Goal: Task Accomplishment & Management: Use online tool/utility

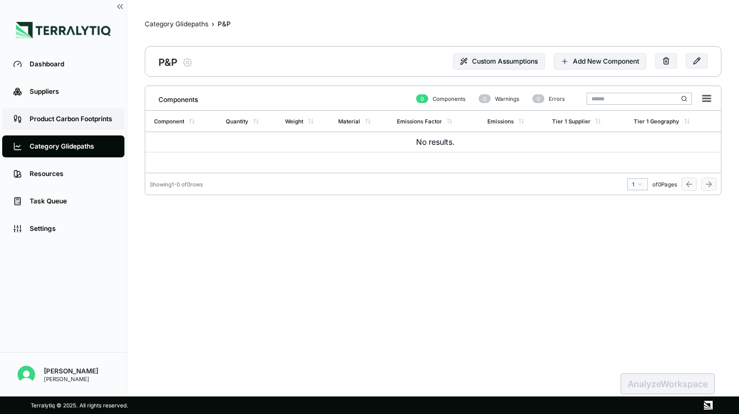
click at [50, 118] on div "Product Carbon Footprints" at bounding box center [72, 119] width 84 height 9
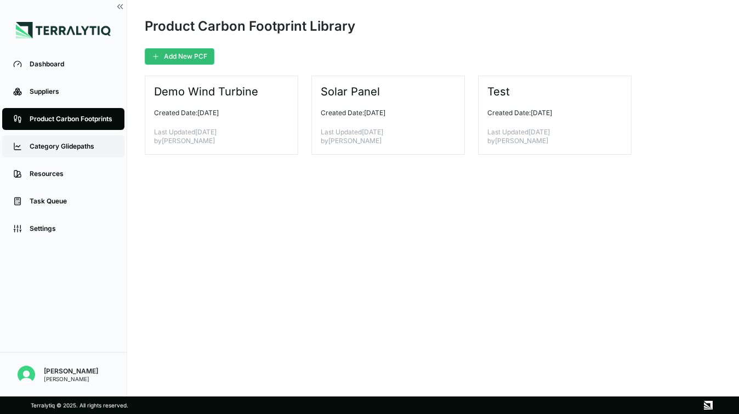
click at [25, 150] on link "Category Glidepaths" at bounding box center [63, 146] width 122 height 22
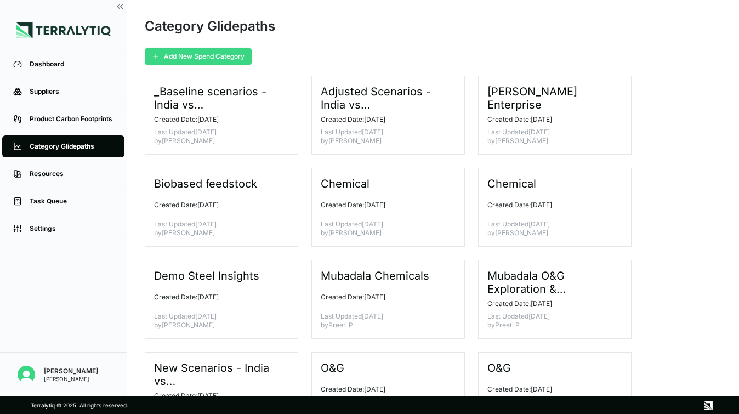
click at [186, 55] on button "Add New Spend Category" at bounding box center [198, 56] width 107 height 16
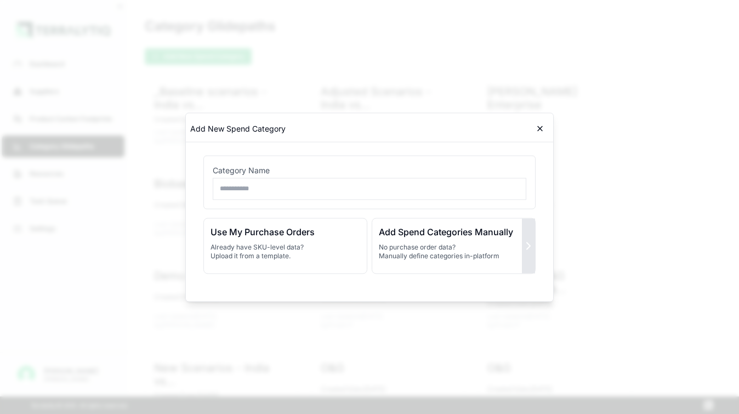
click at [516, 248] on p "No purchase order data? Manually define categories in-platform" at bounding box center [454, 251] width 150 height 18
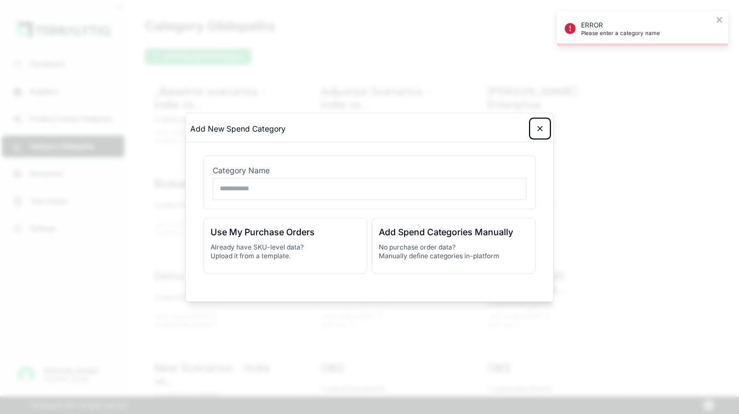
click at [544, 126] on icon at bounding box center [540, 128] width 9 height 9
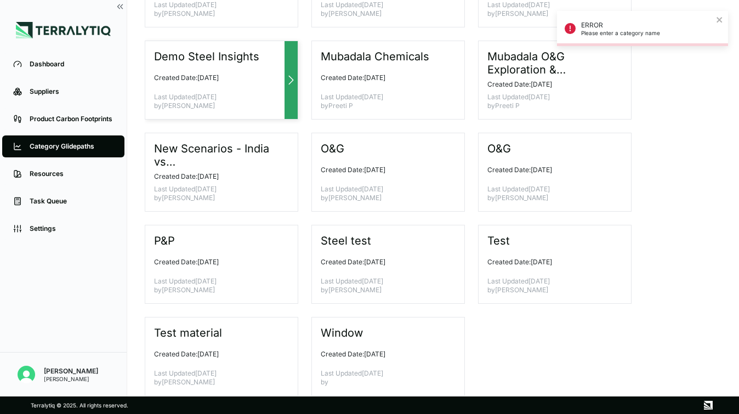
scroll to position [236, 0]
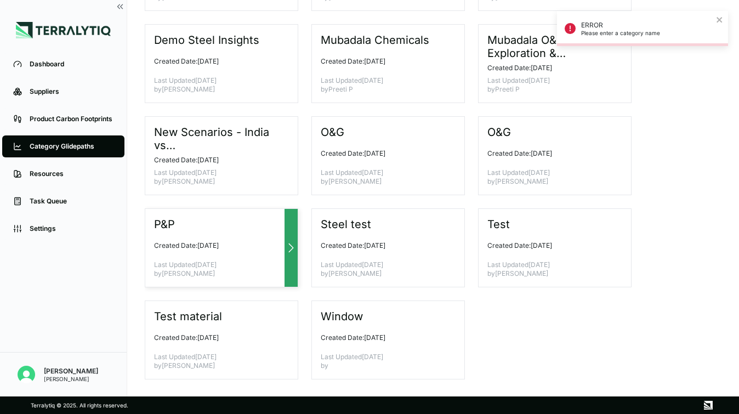
click at [254, 249] on p "Created Date: [DATE]" at bounding box center [217, 245] width 126 height 9
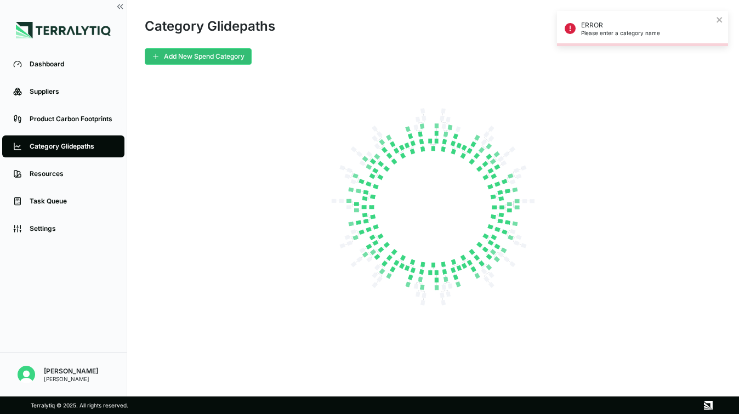
scroll to position [0, 0]
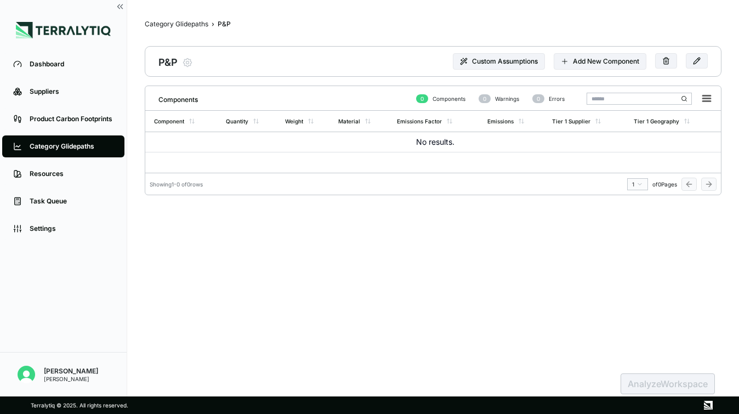
drag, startPoint x: 581, startPoint y: 62, endPoint x: 454, endPoint y: 79, distance: 128.4
click at [442, 203] on main "Category Glidepaths › P&P P&P P&P Modify Product Custom Assumptions Add New Com…" at bounding box center [433, 225] width 577 height 414
click at [601, 64] on button "Add New Component" at bounding box center [600, 61] width 93 height 16
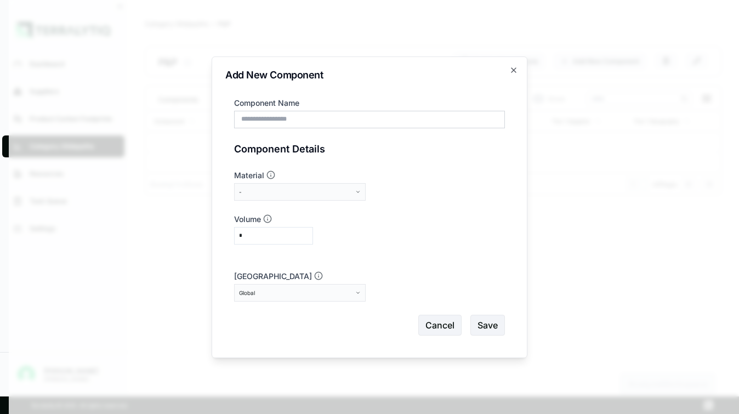
click at [321, 110] on div "Component Name" at bounding box center [369, 113] width 271 height 31
click at [312, 123] on input "Component Name" at bounding box center [369, 120] width 271 height 18
type input "*****"
click at [268, 193] on div "The Material is a model that has been mapped in the Climate Tech Library and be…" at bounding box center [270, 194] width 143 height 30
click at [375, 191] on div "Material -" at bounding box center [369, 185] width 271 height 31
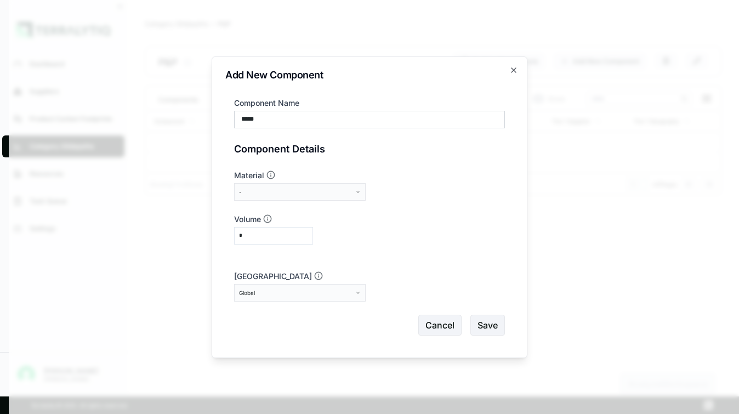
click at [356, 196] on button "-" at bounding box center [300, 192] width 132 height 18
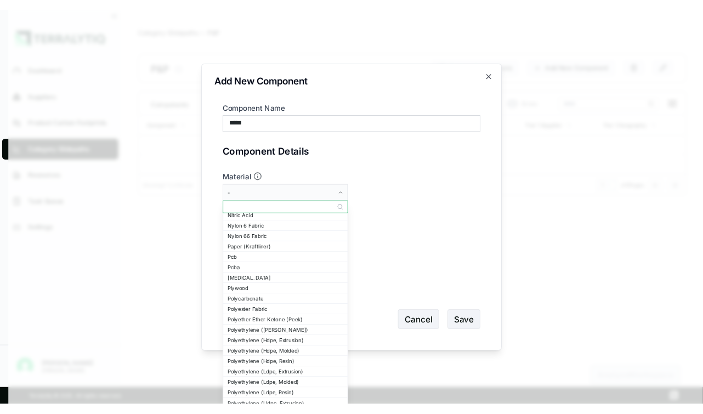
scroll to position [921, 0]
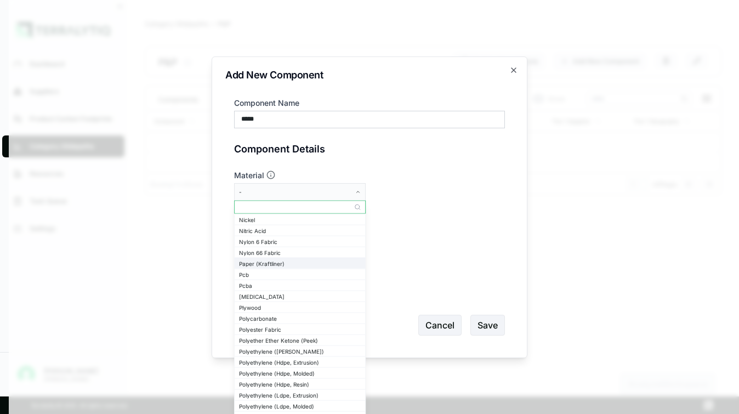
click at [288, 264] on div "Paper (Kraftliner)" at bounding box center [300, 263] width 122 height 7
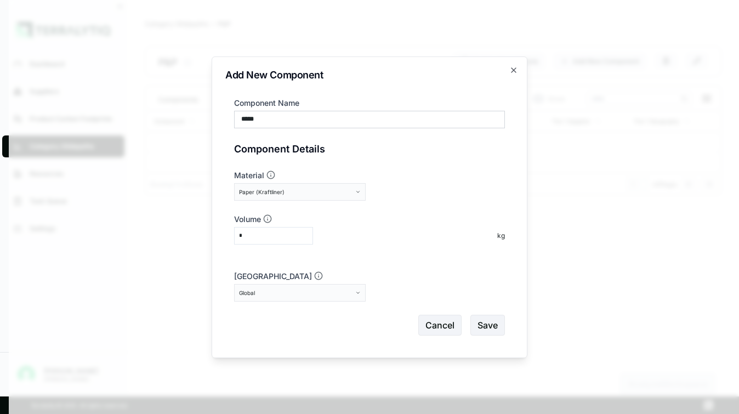
click at [293, 242] on input "*" at bounding box center [273, 236] width 79 height 18
click at [367, 243] on div "*" at bounding box center [362, 236] width 257 height 18
click at [470, 328] on button "Save" at bounding box center [487, 325] width 35 height 21
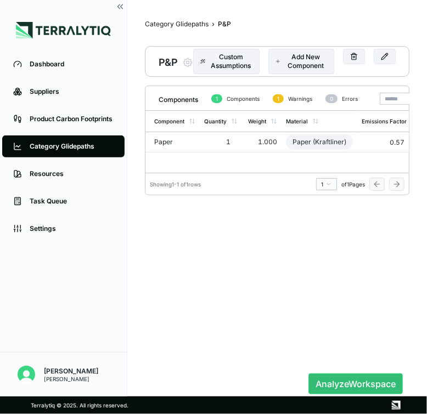
click at [424, 287] on main "Category Glidepaths › P&P P&P P&P Modify Product Custom Assumptions Add New Com…" at bounding box center [276, 198] width 299 height 396
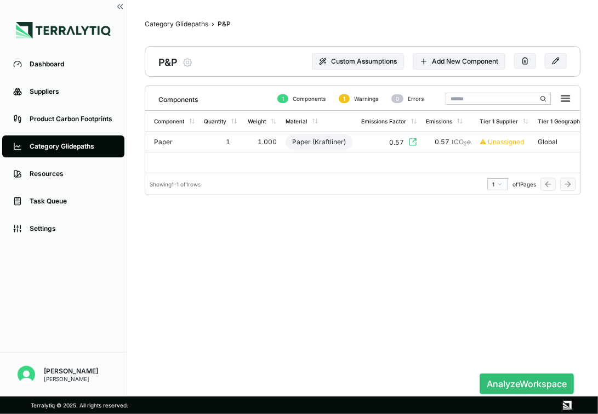
click at [0, 211] on html "Dashboard Suppliers Product Carbon Footprints Category Glidepaths Resources Tas…" at bounding box center [299, 207] width 598 height 414
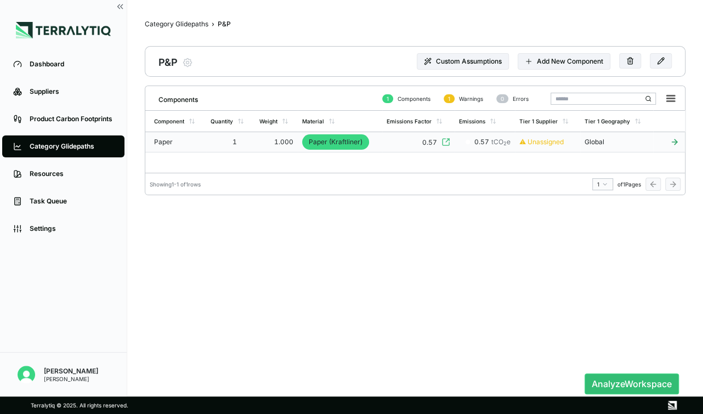
click at [331, 141] on div "Paper (Kraftliner)" at bounding box center [335, 141] width 67 height 15
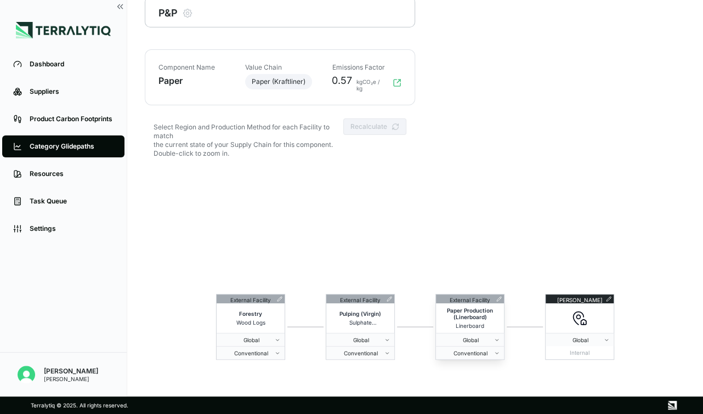
scroll to position [53, 0]
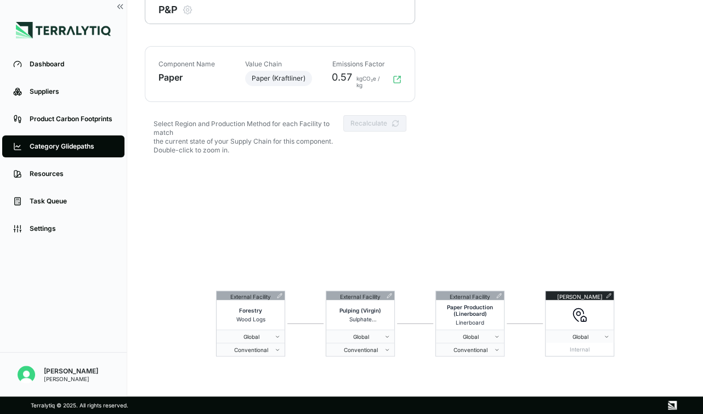
click at [436, 235] on div "External Facility Forestry Wood Logs Global Conventional External Facility Pulp…" at bounding box center [415, 324] width 541 height 316
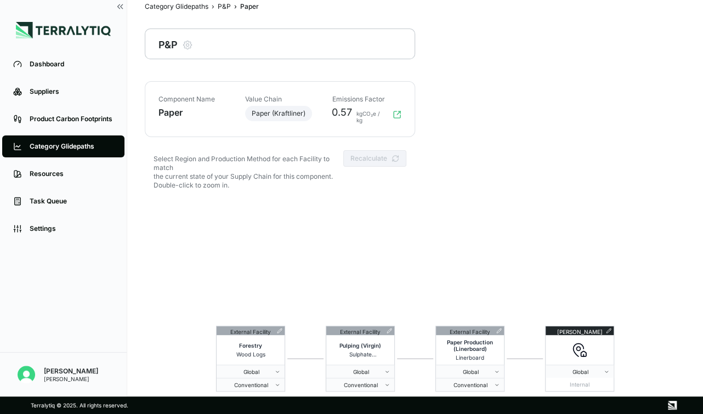
scroll to position [0, 0]
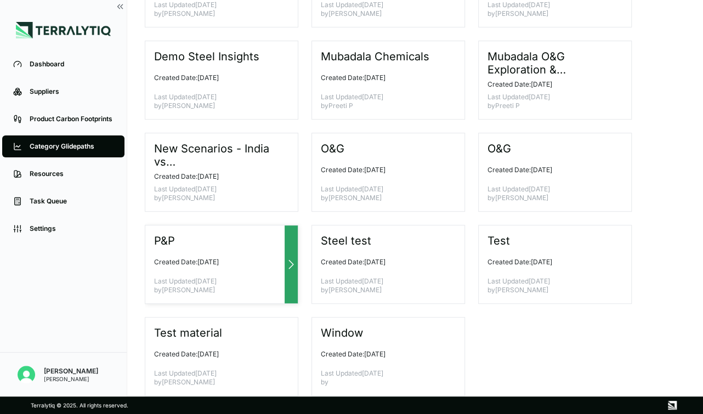
click at [281, 252] on div "P&P Created Date: [DATE] Last Updated [DATE] by [PERSON_NAME]" at bounding box center [222, 264] width 154 height 79
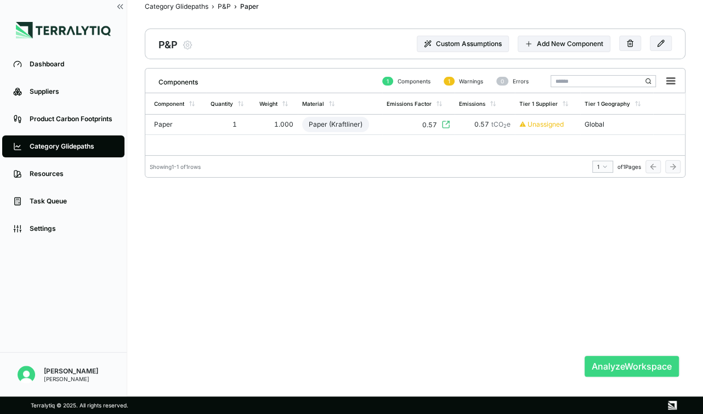
click at [629, 360] on button "Analyze Workspace" at bounding box center [631, 366] width 94 height 21
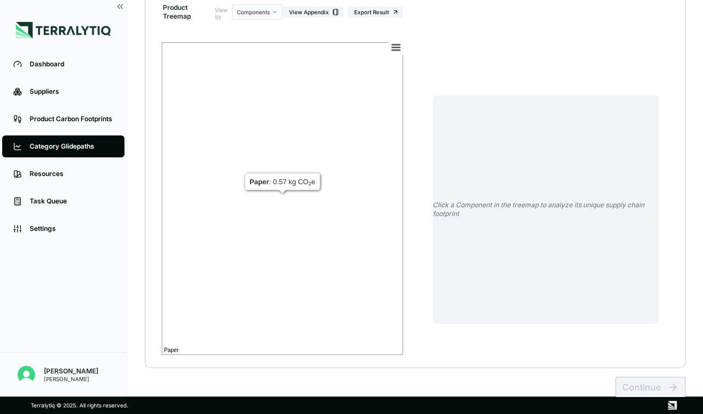
scroll to position [149, 0]
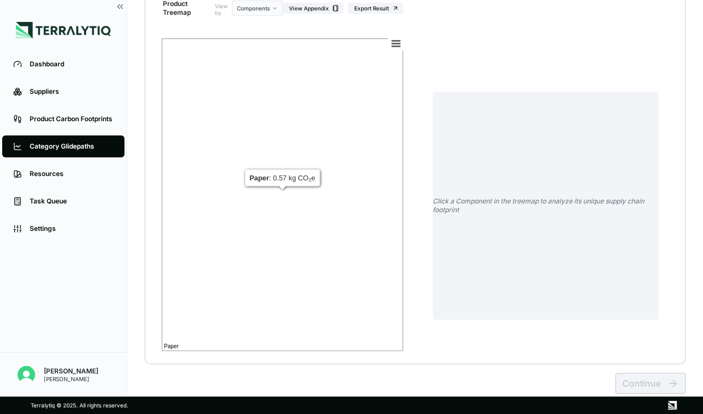
click at [299, 240] on rect at bounding box center [282, 194] width 241 height 313
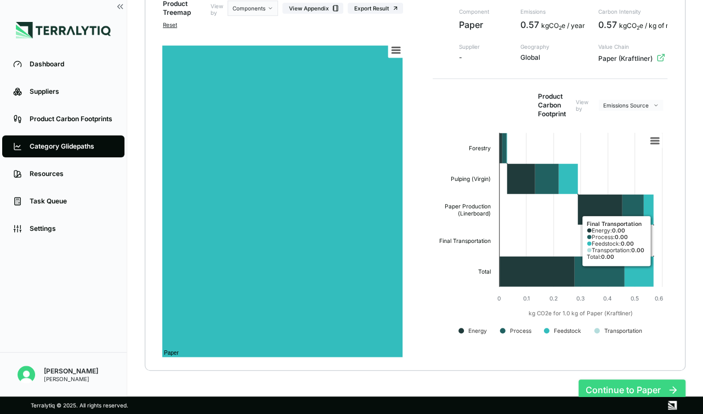
click at [608, 382] on button "Continue to Paper" at bounding box center [631, 389] width 107 height 21
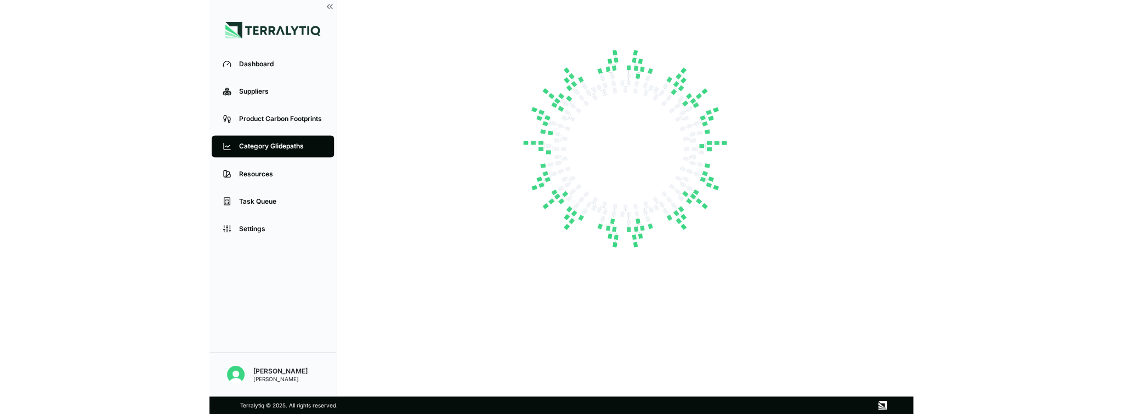
scroll to position [0, 0]
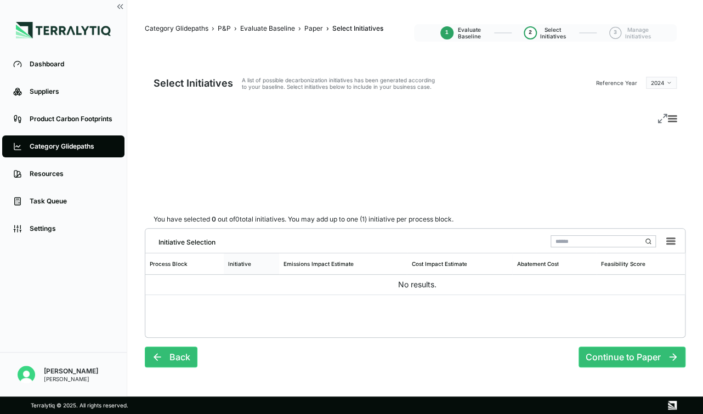
click at [247, 268] on div "Initiative" at bounding box center [251, 263] width 55 height 21
click at [298, 287] on td "No results." at bounding box center [414, 285] width 539 height 20
click at [311, 268] on div "Emissions Impact Estimate" at bounding box center [343, 263] width 128 height 21
drag, startPoint x: 350, startPoint y: 288, endPoint x: 336, endPoint y: 266, distance: 26.5
click at [350, 288] on td "No results." at bounding box center [414, 285] width 539 height 20
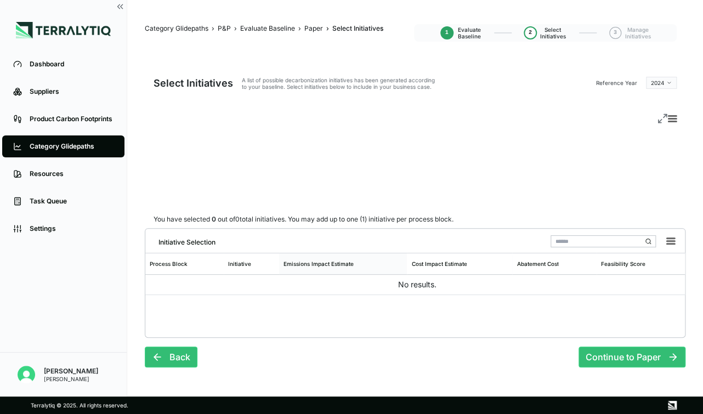
click at [335, 266] on div "Emissions Impact Estimate" at bounding box center [318, 263] width 70 height 7
drag, startPoint x: 360, startPoint y: 287, endPoint x: 344, endPoint y: 263, distance: 28.7
click at [360, 287] on td "No results." at bounding box center [414, 285] width 539 height 20
click at [342, 263] on div "Emissions Impact Estimate" at bounding box center [318, 263] width 70 height 7
click at [354, 275] on td "No results." at bounding box center [414, 285] width 539 height 20
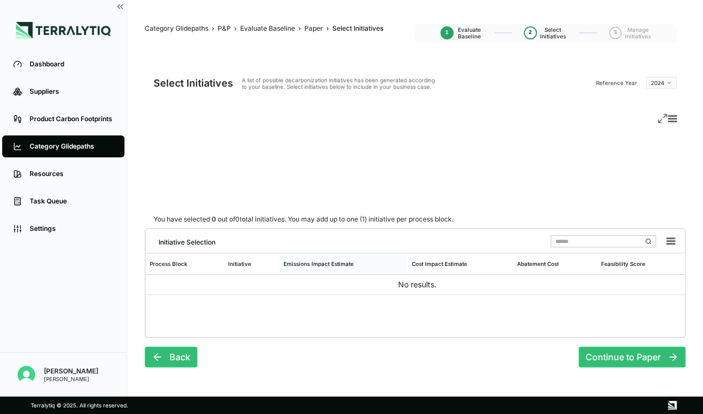
click at [347, 262] on div "Emissions Impact Estimate" at bounding box center [318, 263] width 70 height 7
click at [362, 287] on td "No results." at bounding box center [414, 285] width 539 height 20
